Goal: Task Accomplishment & Management: Manage account settings

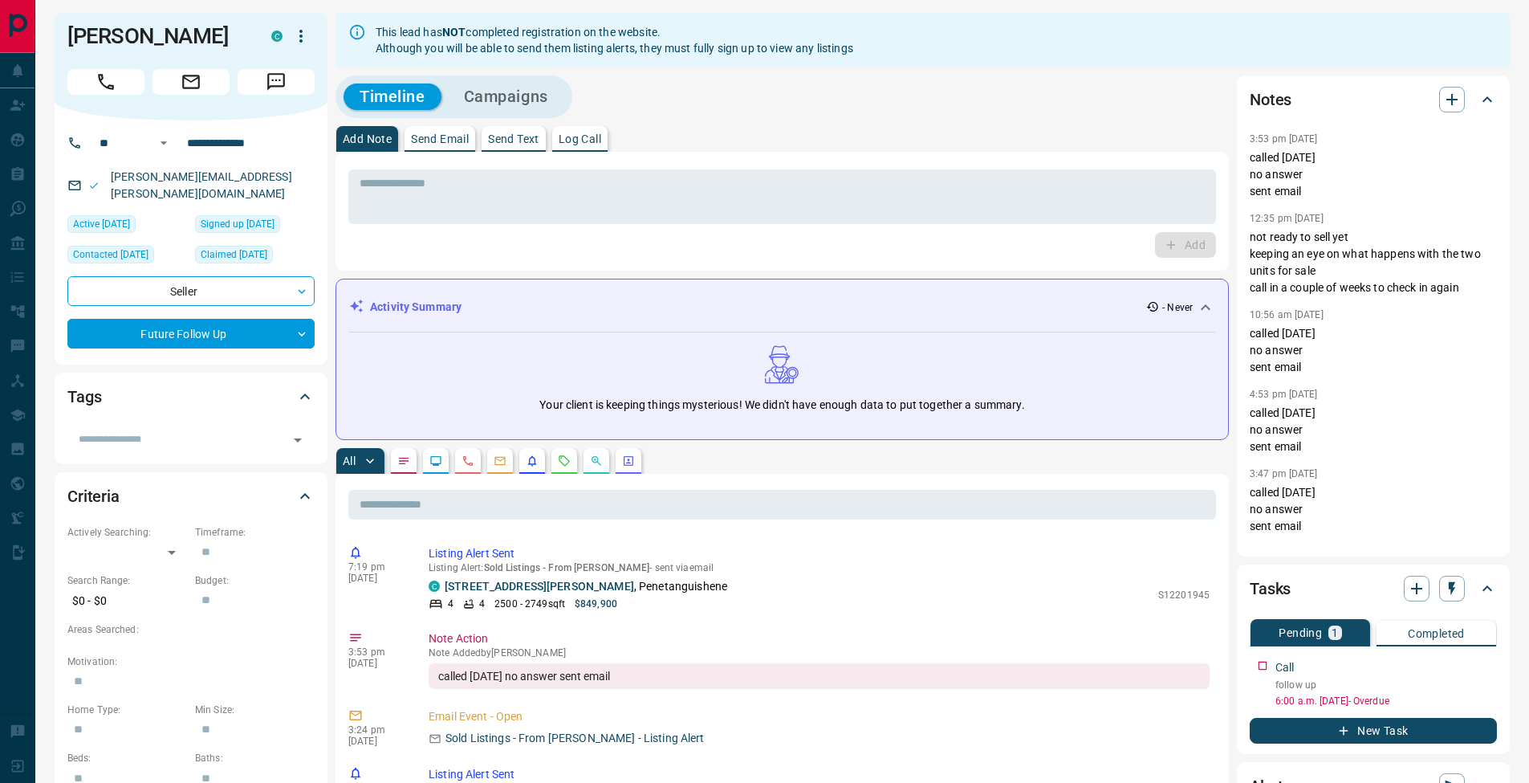
scroll to position [6, 0]
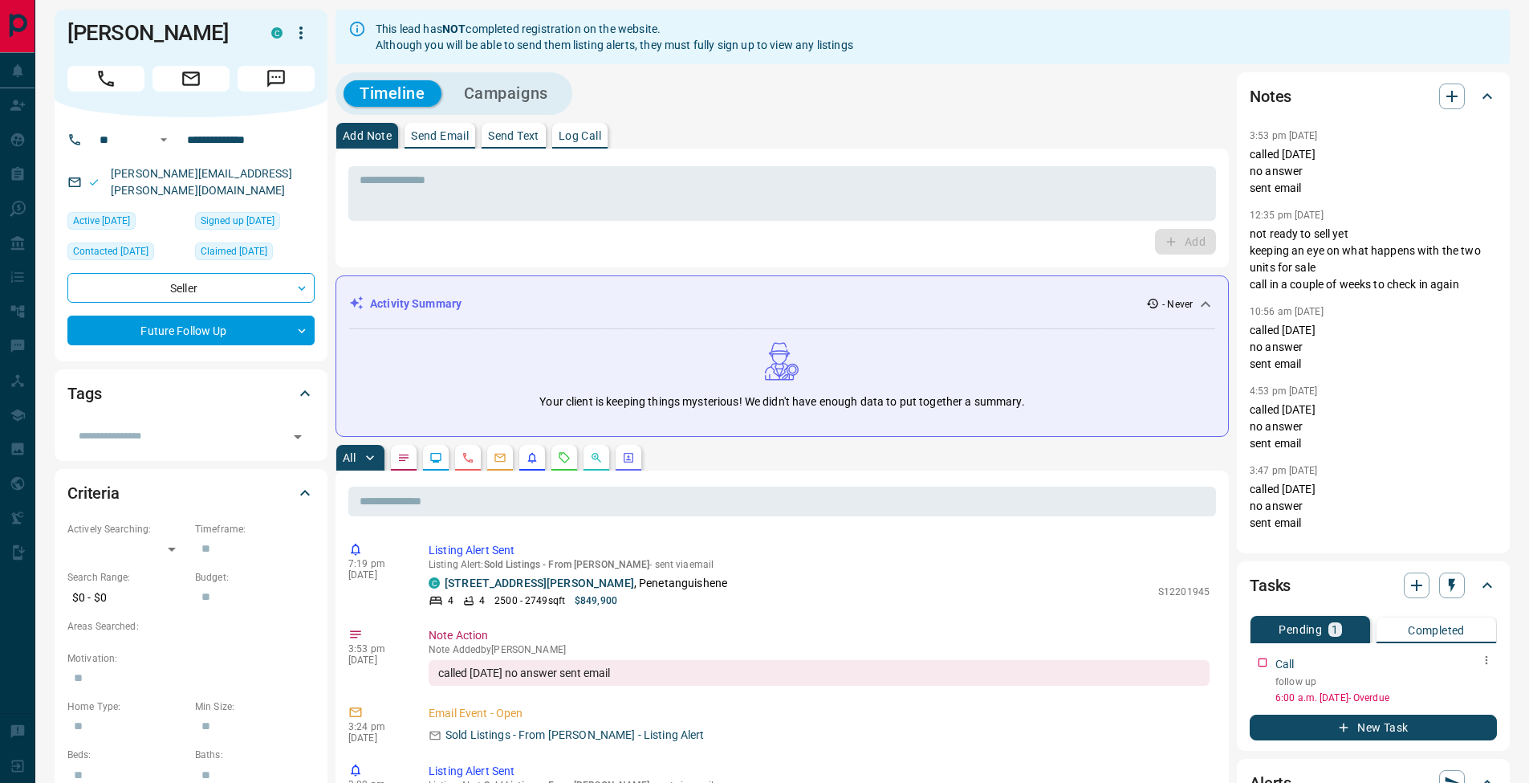
click at [1491, 660] on button "button" at bounding box center [1486, 659] width 21 height 21
click at [1483, 687] on li "Edit" at bounding box center [1460, 690] width 71 height 24
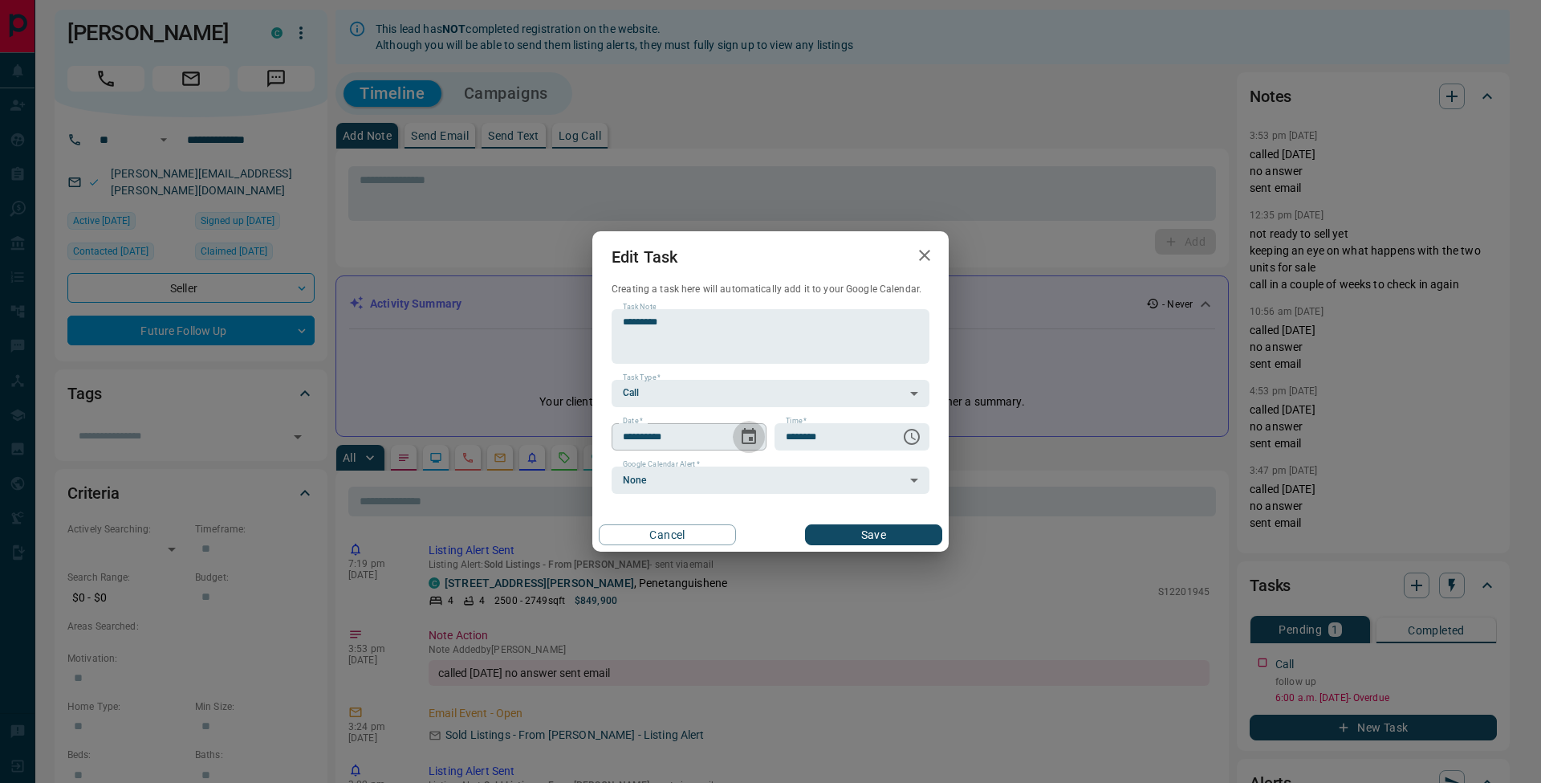
click at [757, 433] on icon "Choose date, selected date is Sep 16, 2025" at bounding box center [748, 436] width 19 height 19
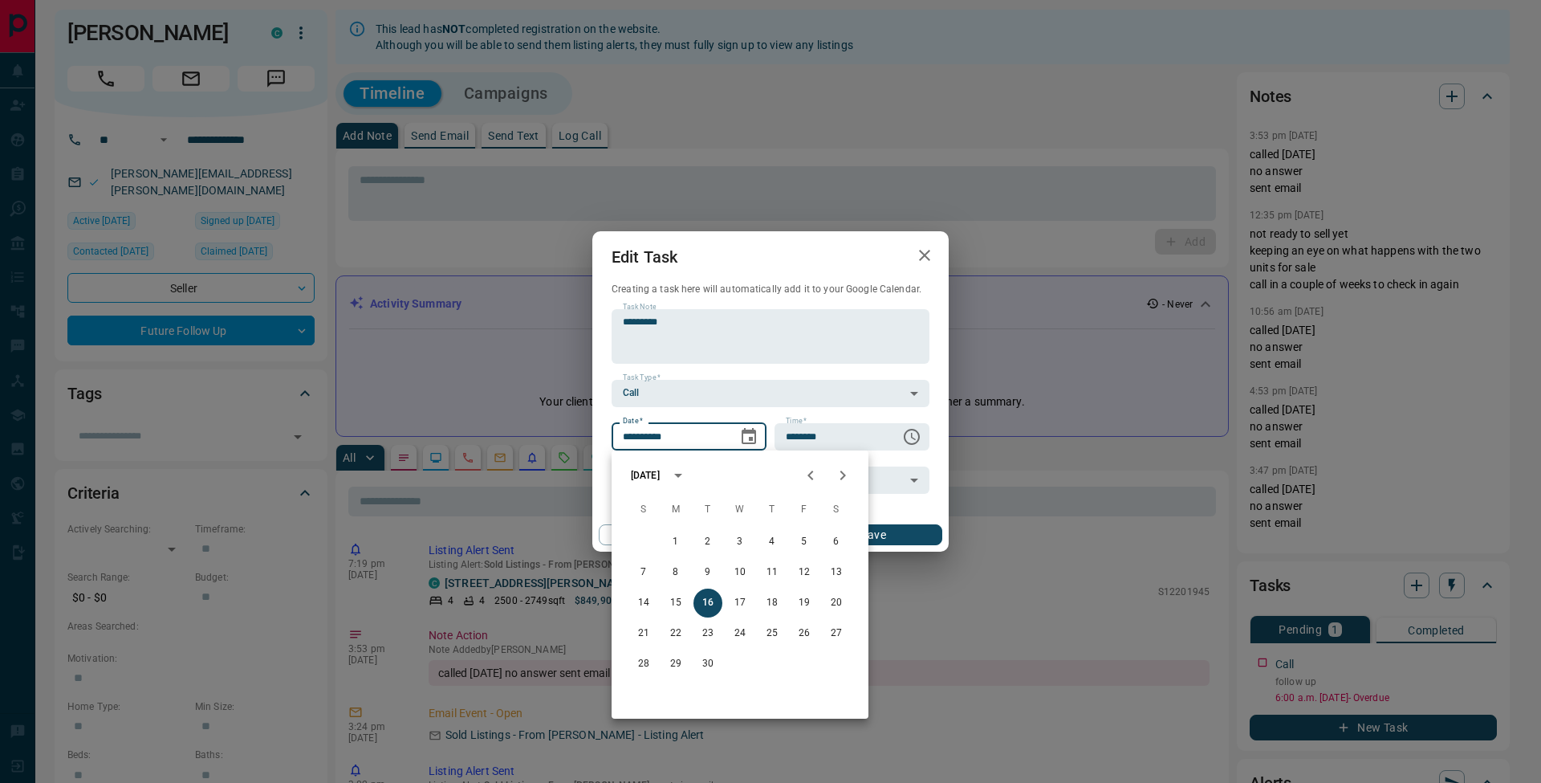
click at [844, 477] on icon "Next month" at bounding box center [843, 475] width 6 height 10
click at [677, 633] on button "20" at bounding box center [675, 633] width 29 height 29
type input "**********"
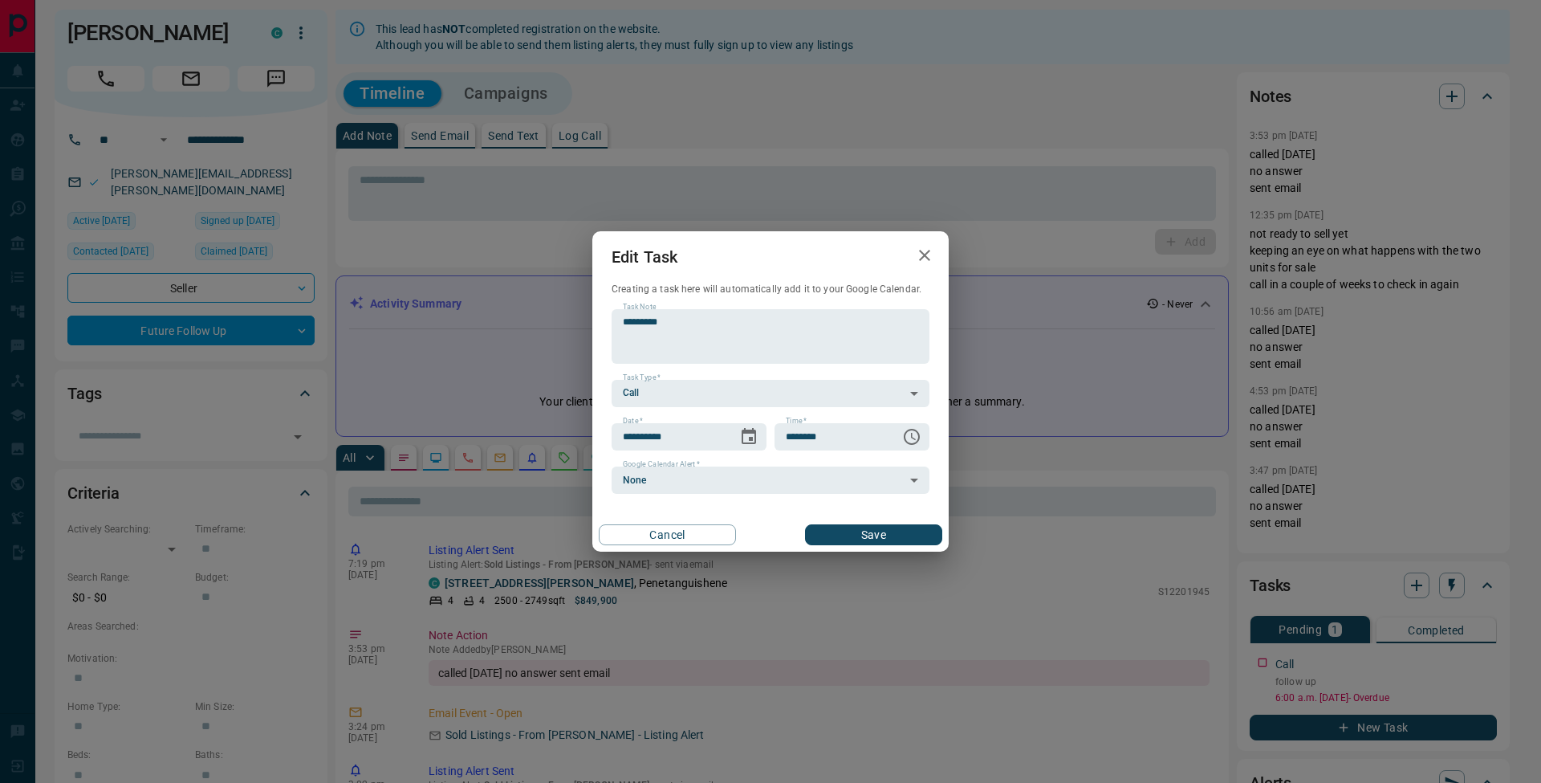
click at [900, 535] on button "Save" at bounding box center [873, 534] width 137 height 21
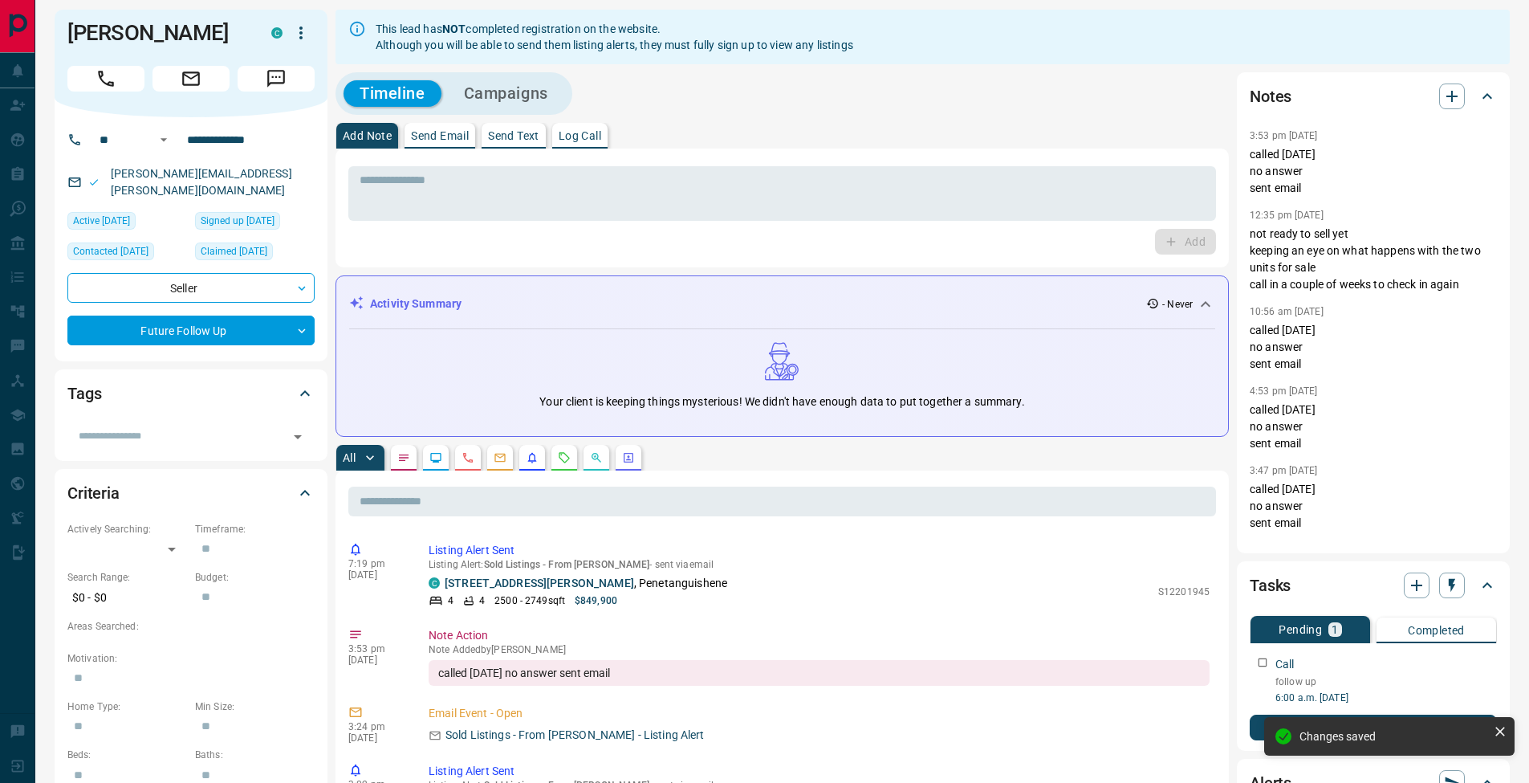
scroll to position [0, 0]
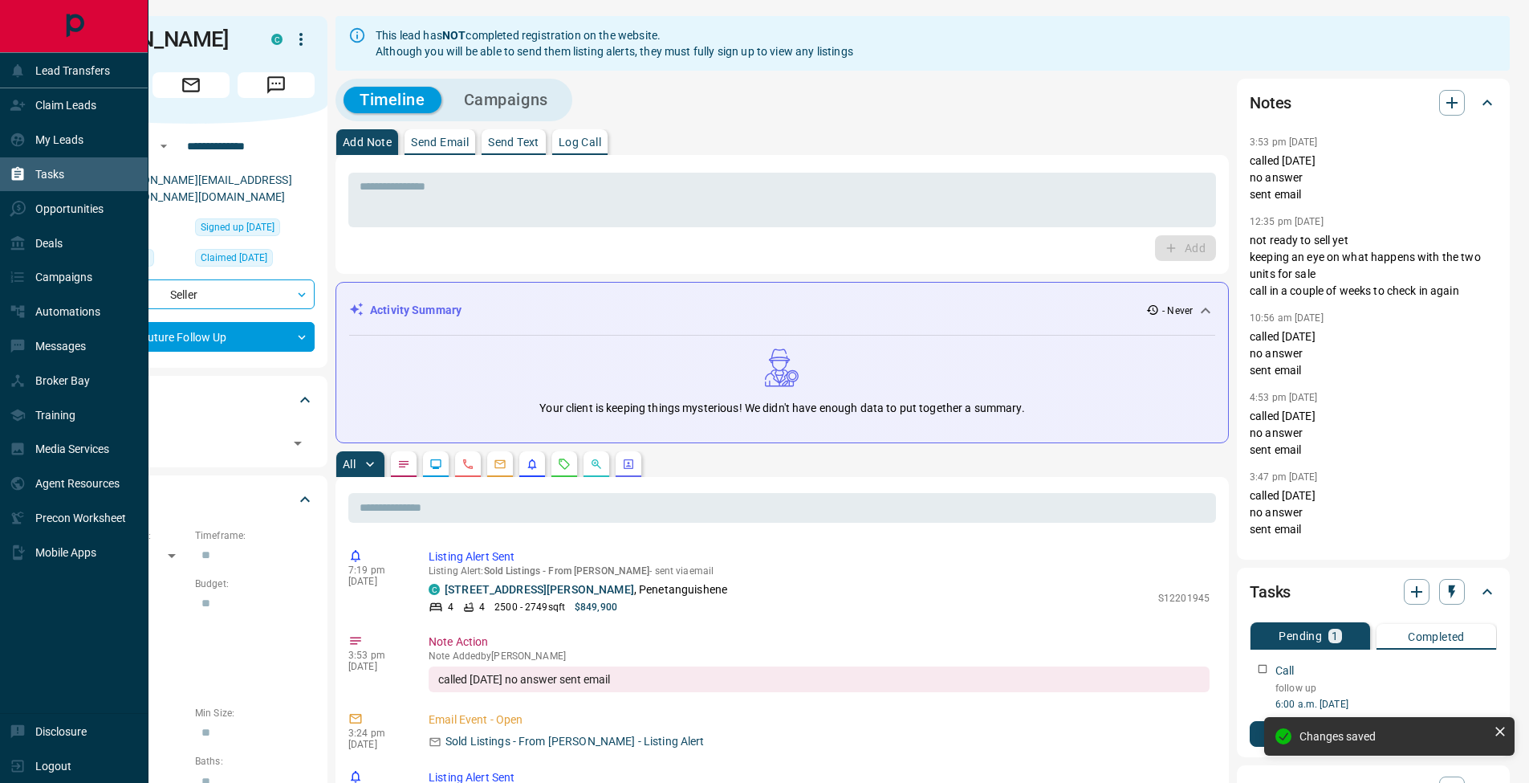
click at [15, 180] on icon at bounding box center [18, 174] width 12 height 14
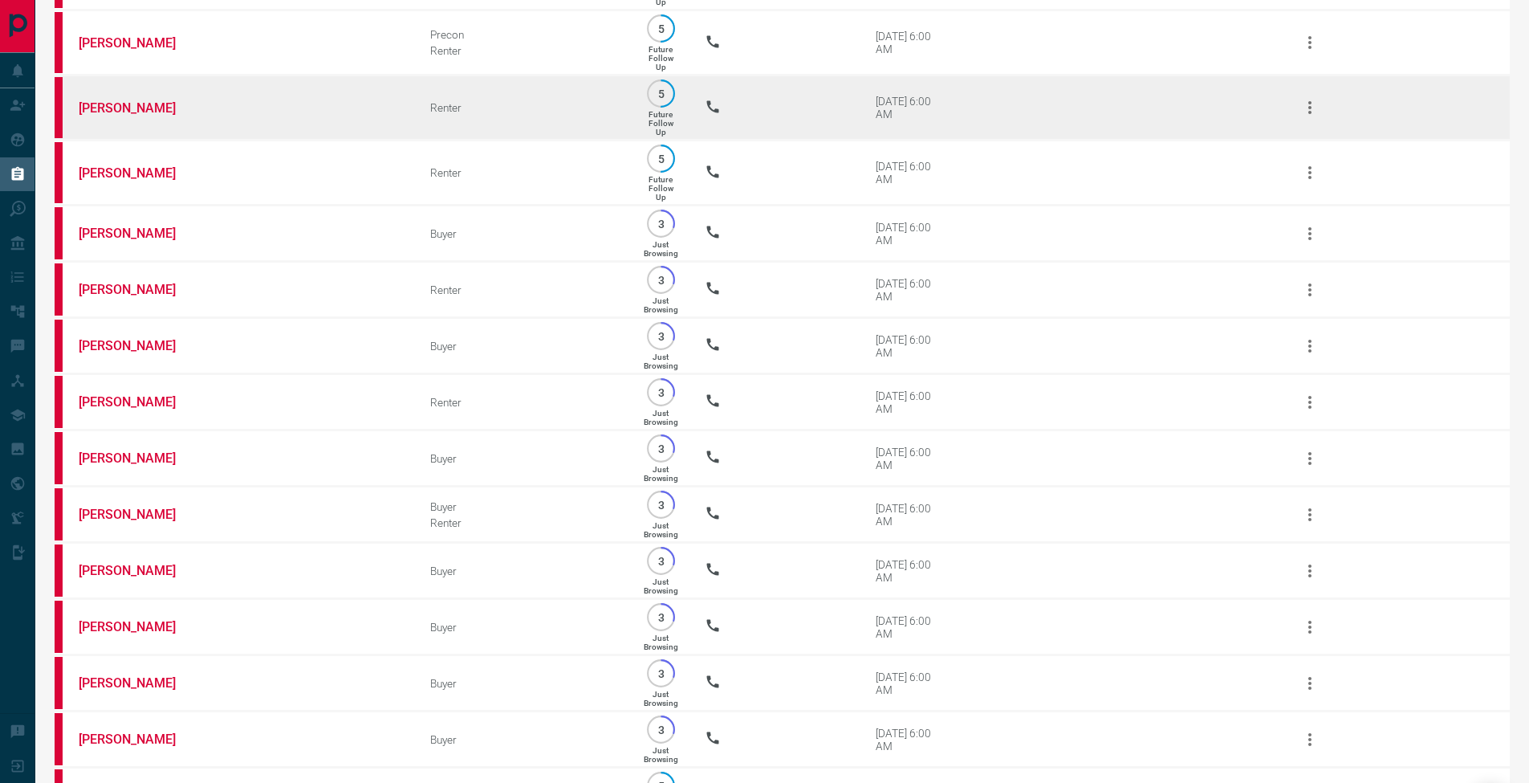
scroll to position [18, 0]
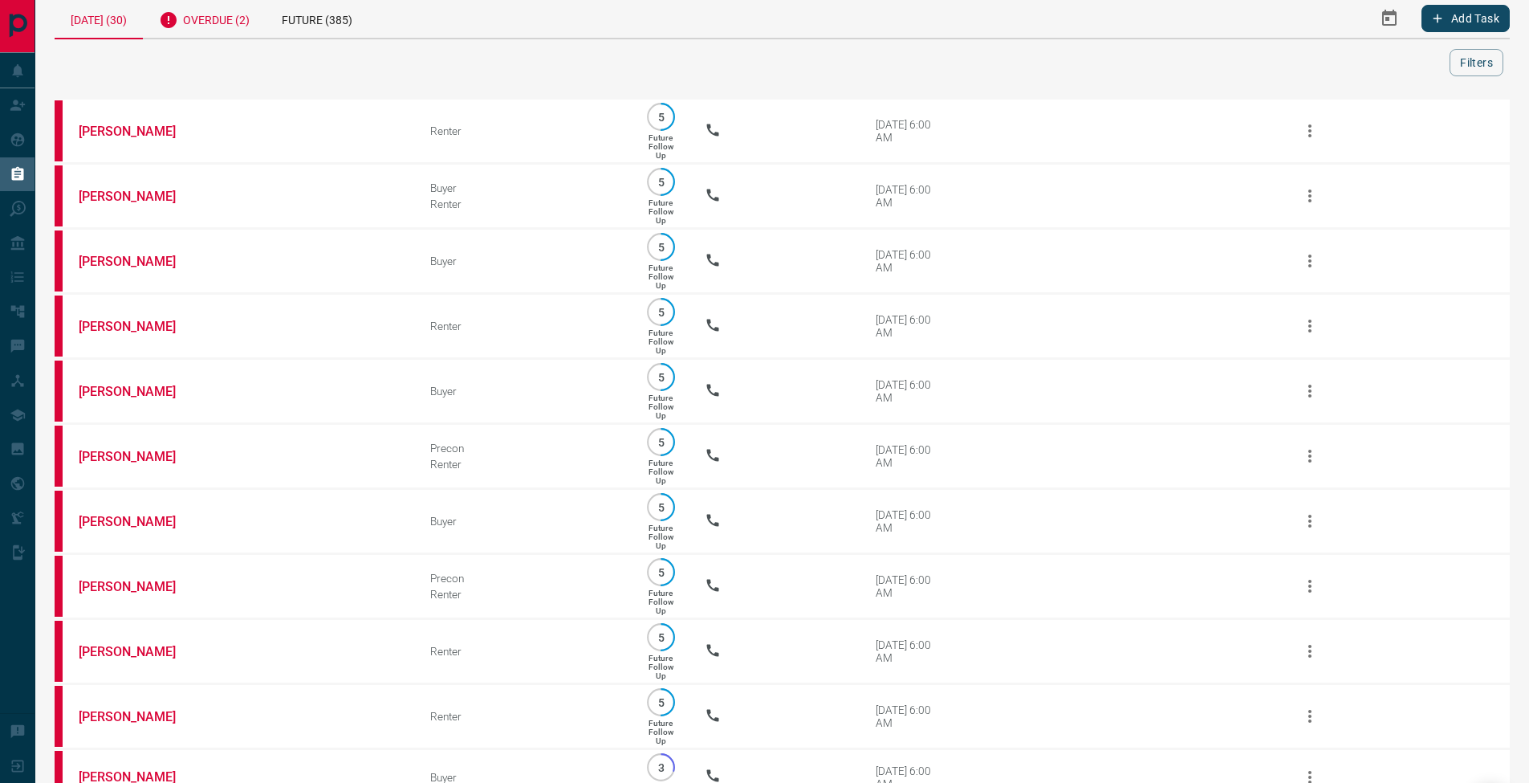
click at [217, 32] on div "Overdue (2)" at bounding box center [204, 17] width 123 height 39
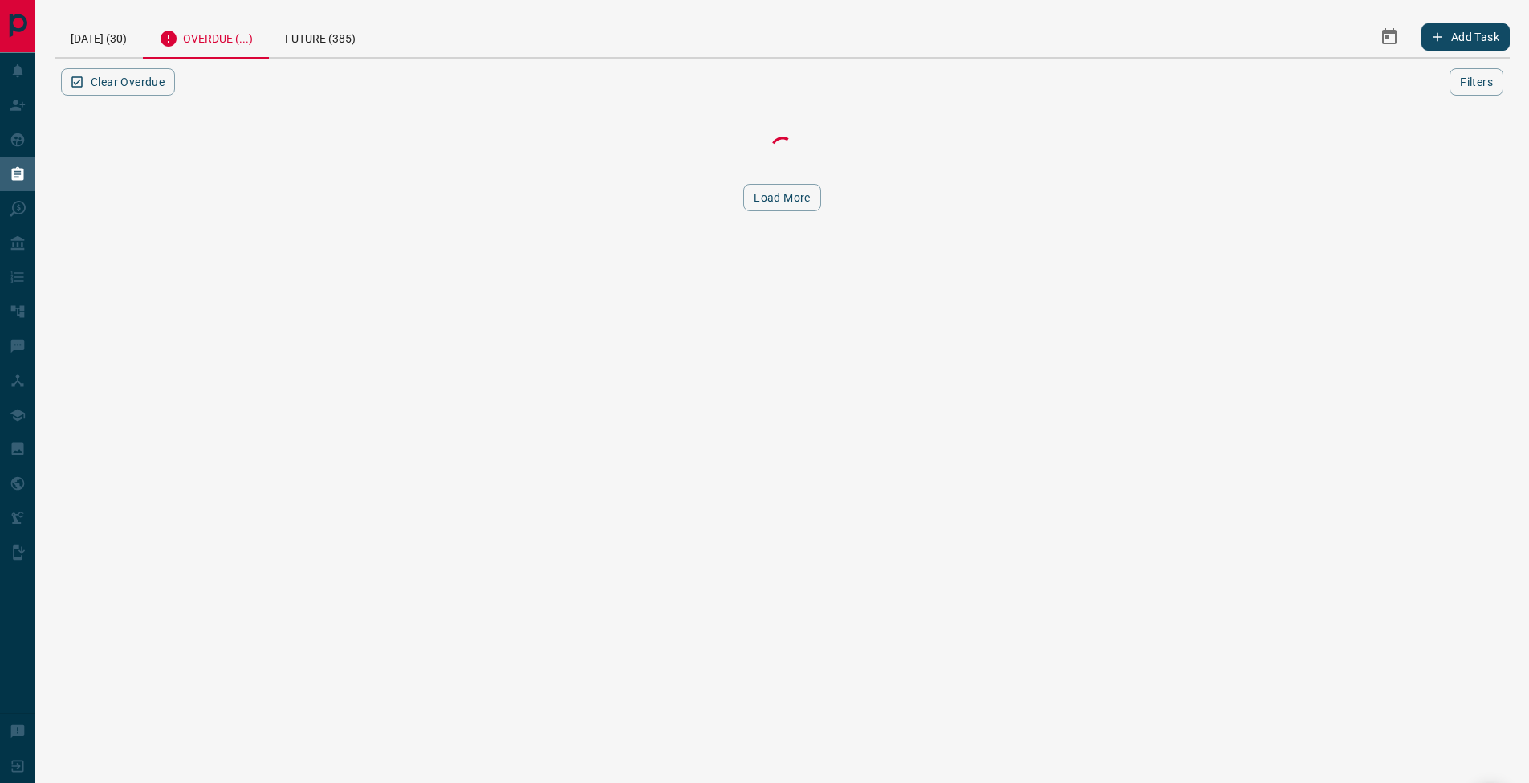
scroll to position [0, 0]
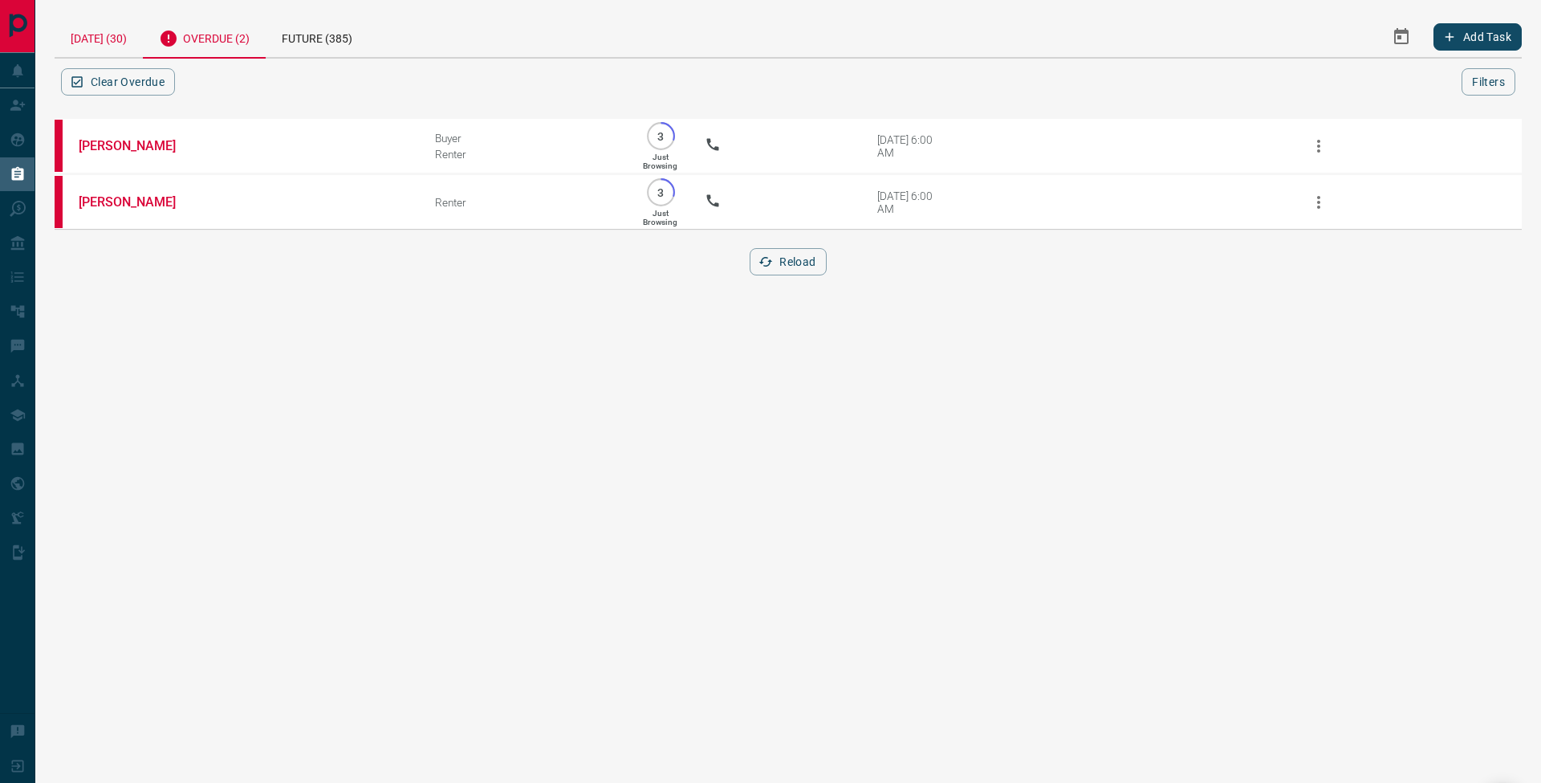
click at [91, 35] on div "[DATE] (30)" at bounding box center [99, 36] width 88 height 41
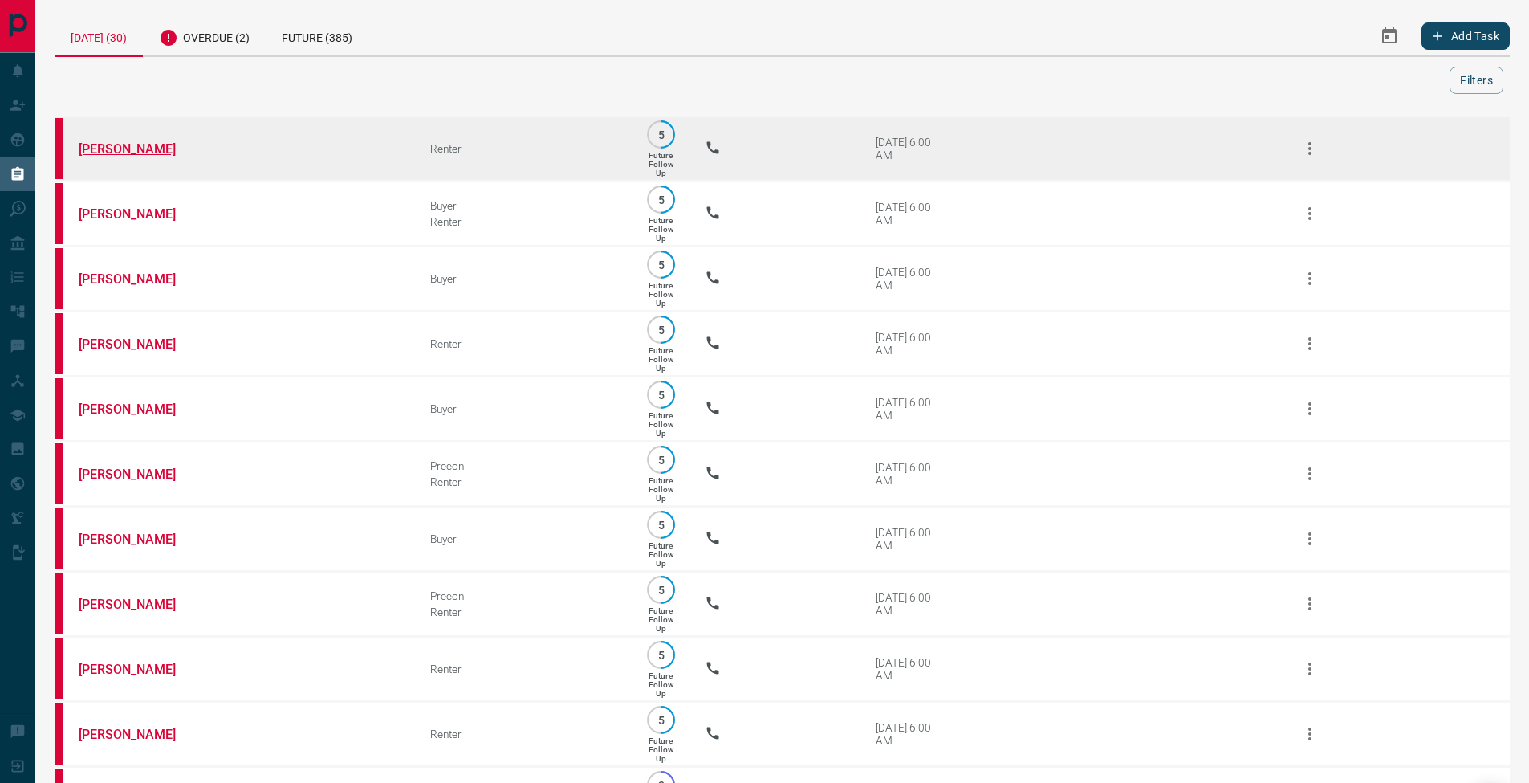
click at [124, 143] on link "[PERSON_NAME]" at bounding box center [139, 148] width 120 height 15
